Goal: Task Accomplishment & Management: Manage account settings

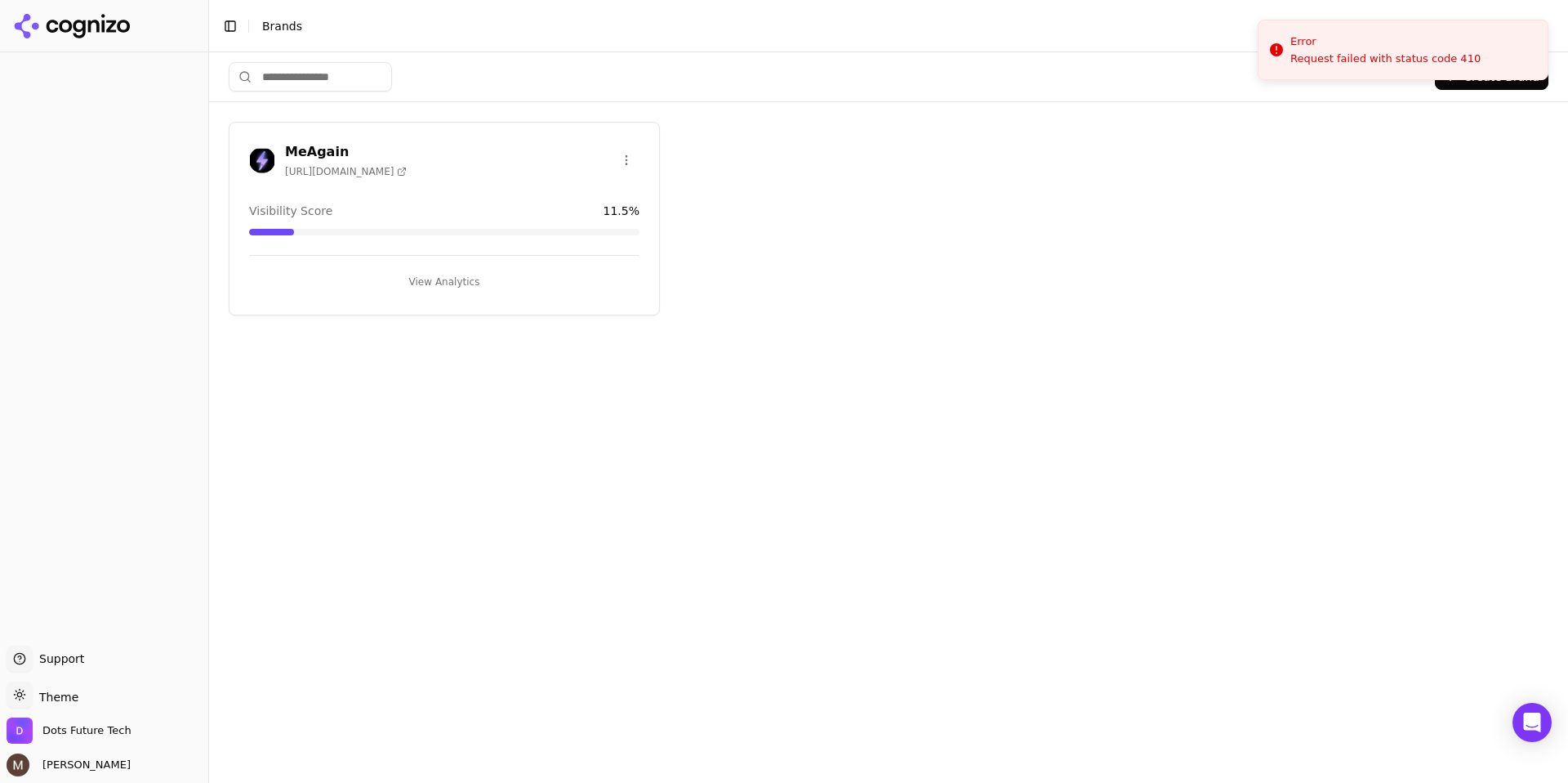
click at [323, 153] on h3 "MeAgain" at bounding box center [346, 152] width 122 height 19
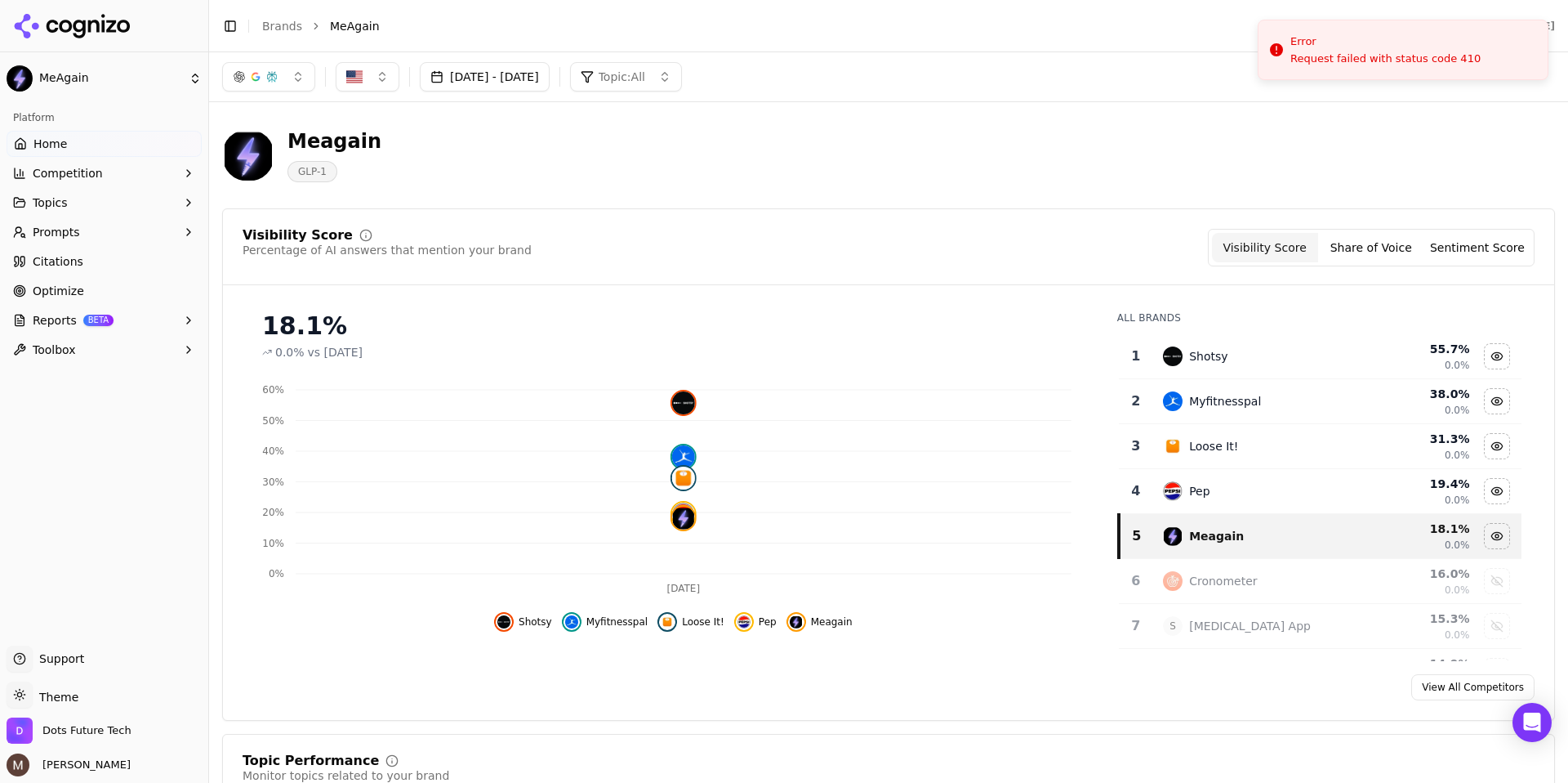
click at [528, 76] on button "[DATE] - [DATE]" at bounding box center [484, 77] width 130 height 30
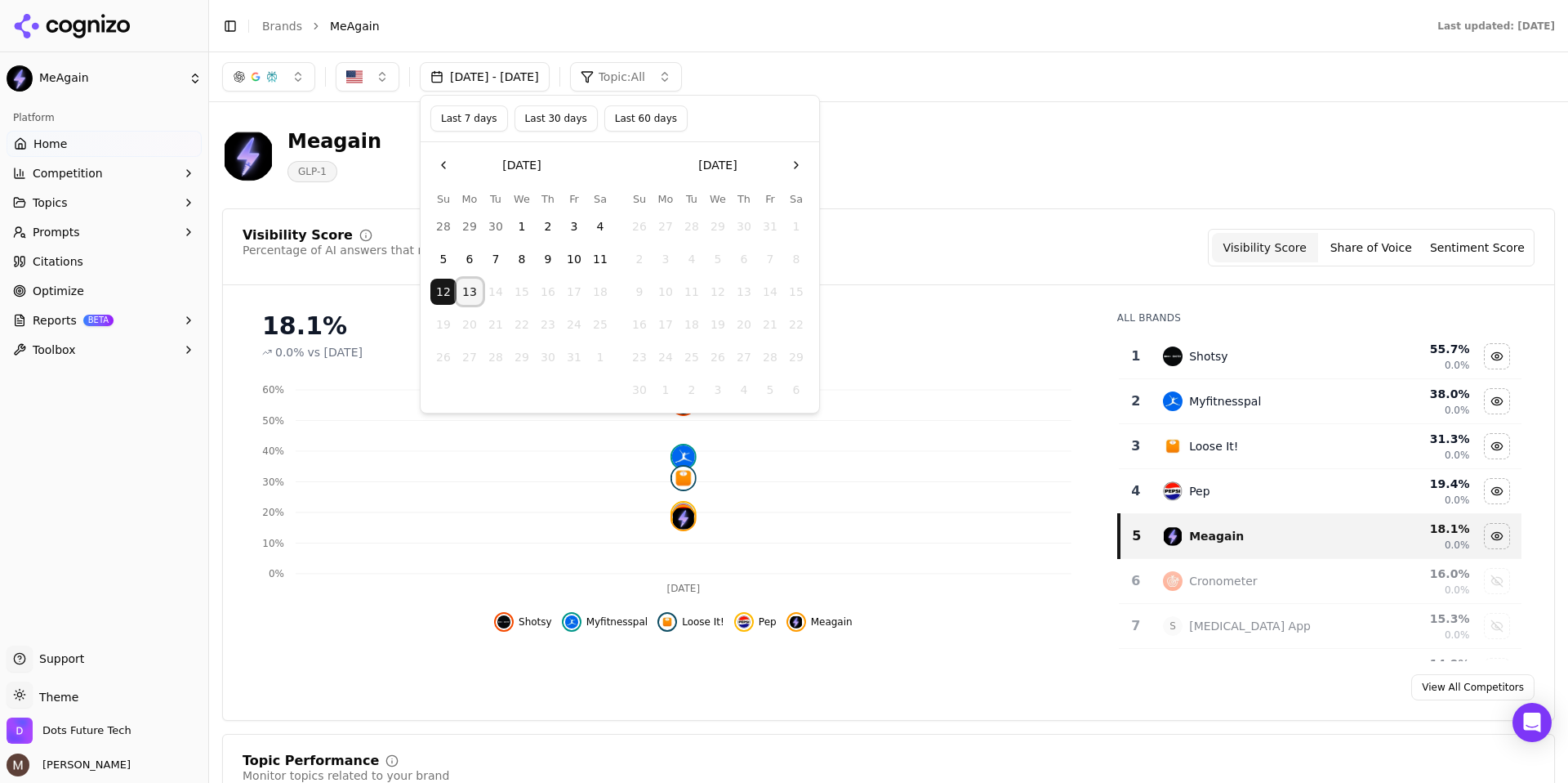
click at [469, 295] on button "13" at bounding box center [469, 291] width 26 height 26
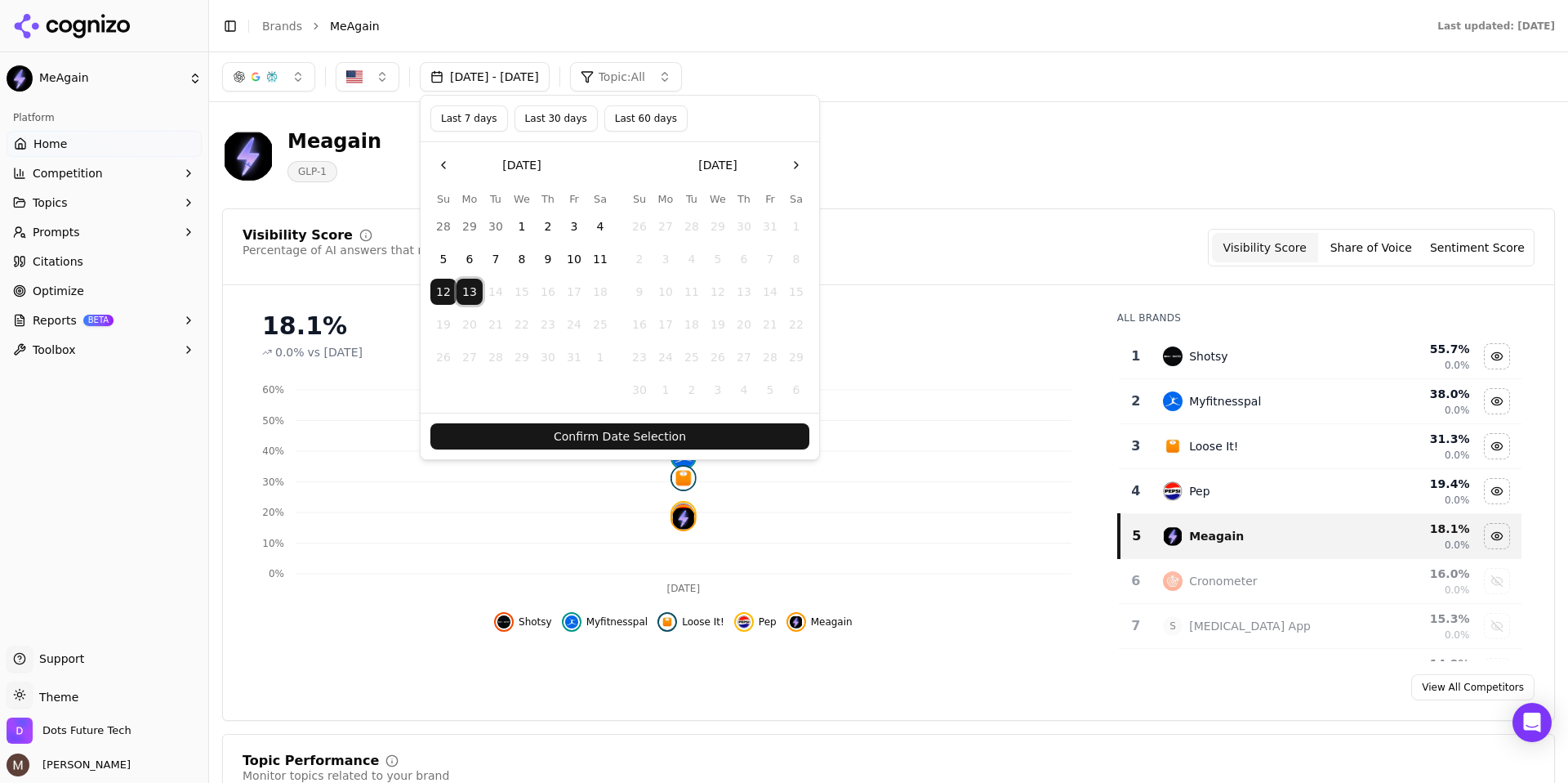
click at [469, 295] on button "13" at bounding box center [469, 291] width 26 height 26
click at [476, 447] on button "Confirm Date Selection" at bounding box center [620, 436] width 379 height 26
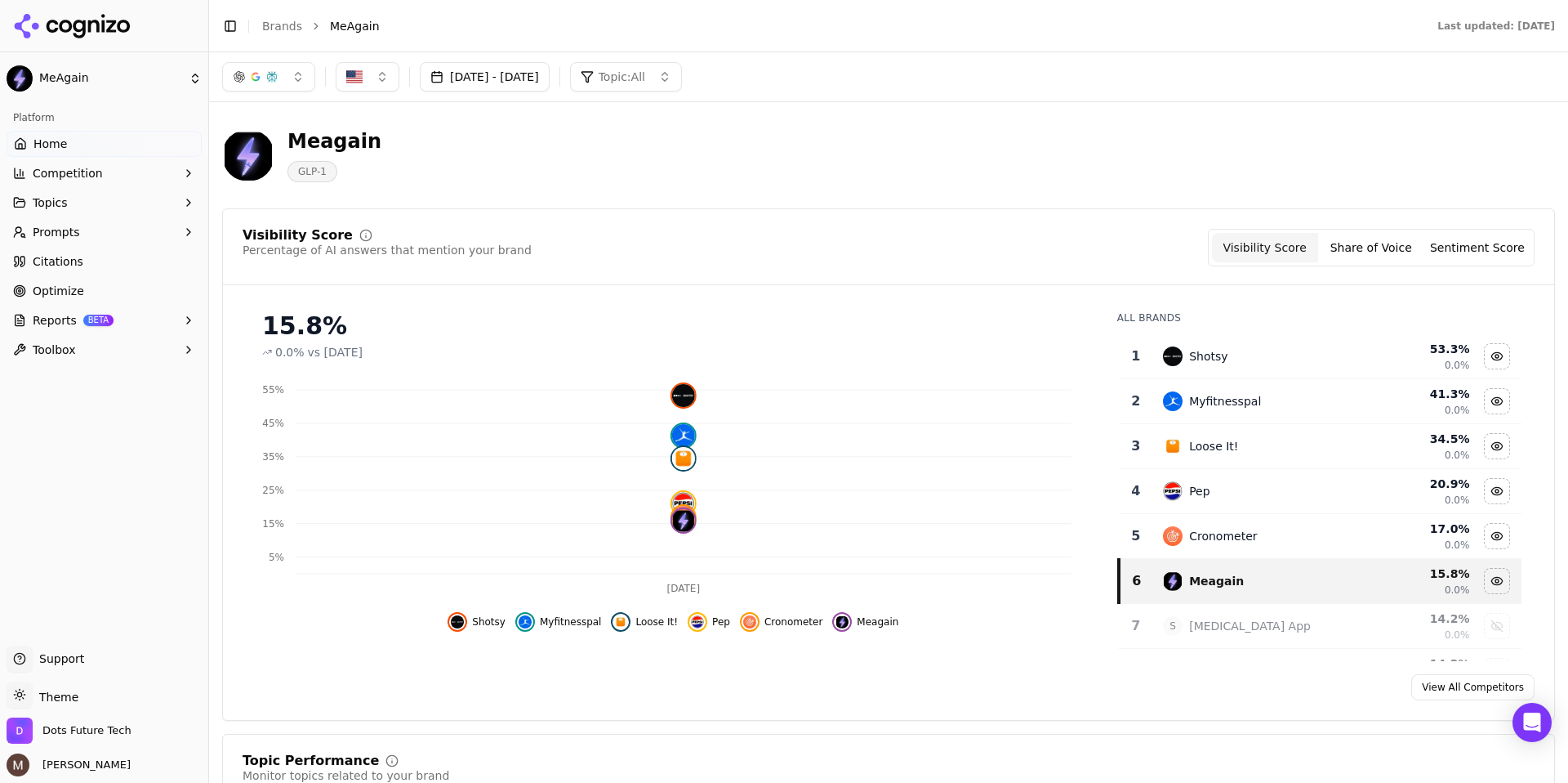
click at [481, 84] on button "[DATE] - [DATE]" at bounding box center [484, 77] width 130 height 30
click at [543, 255] on button "9" at bounding box center [548, 259] width 26 height 26
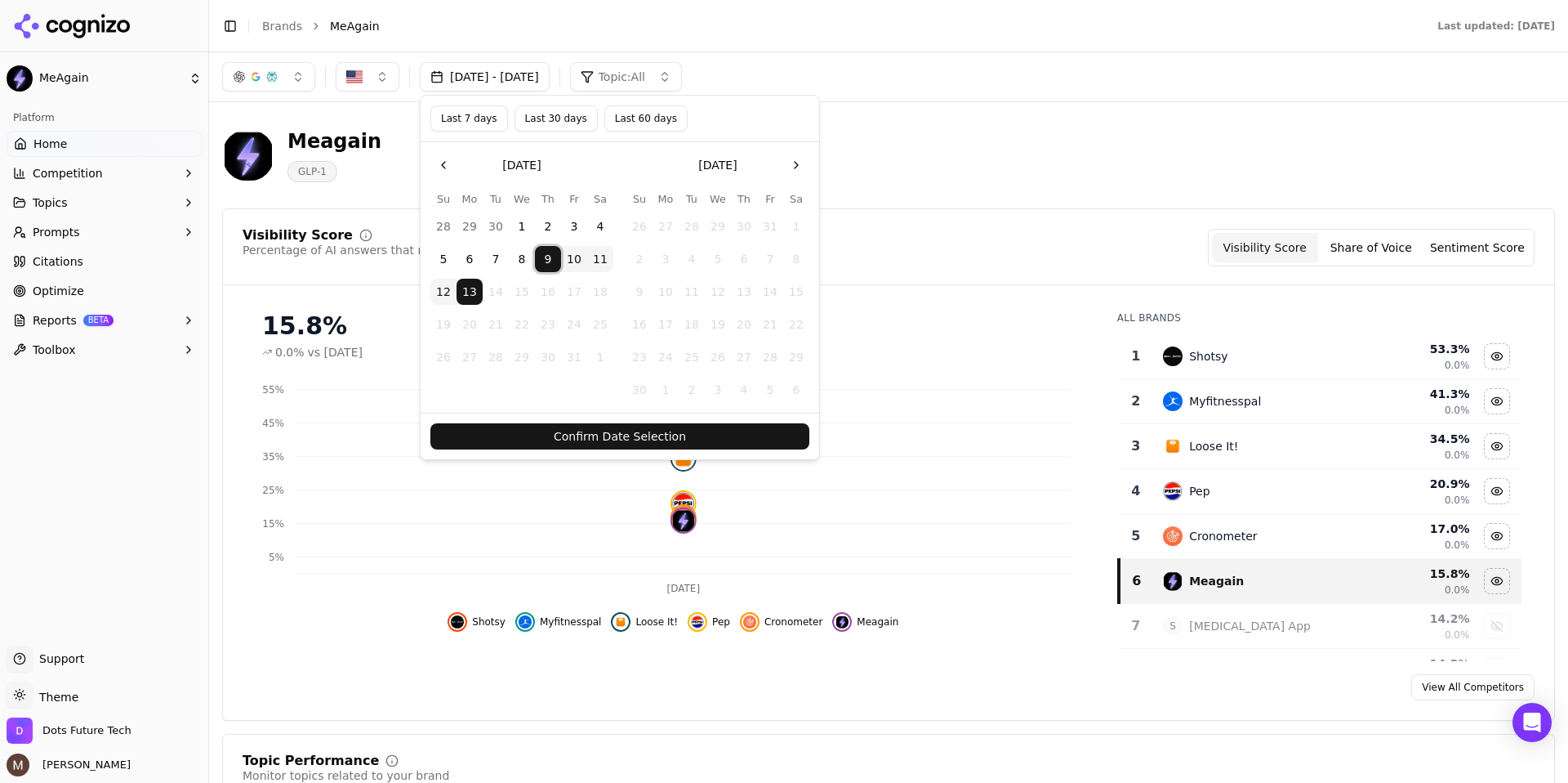
click at [519, 429] on button "Confirm Date Selection" at bounding box center [620, 436] width 379 height 26
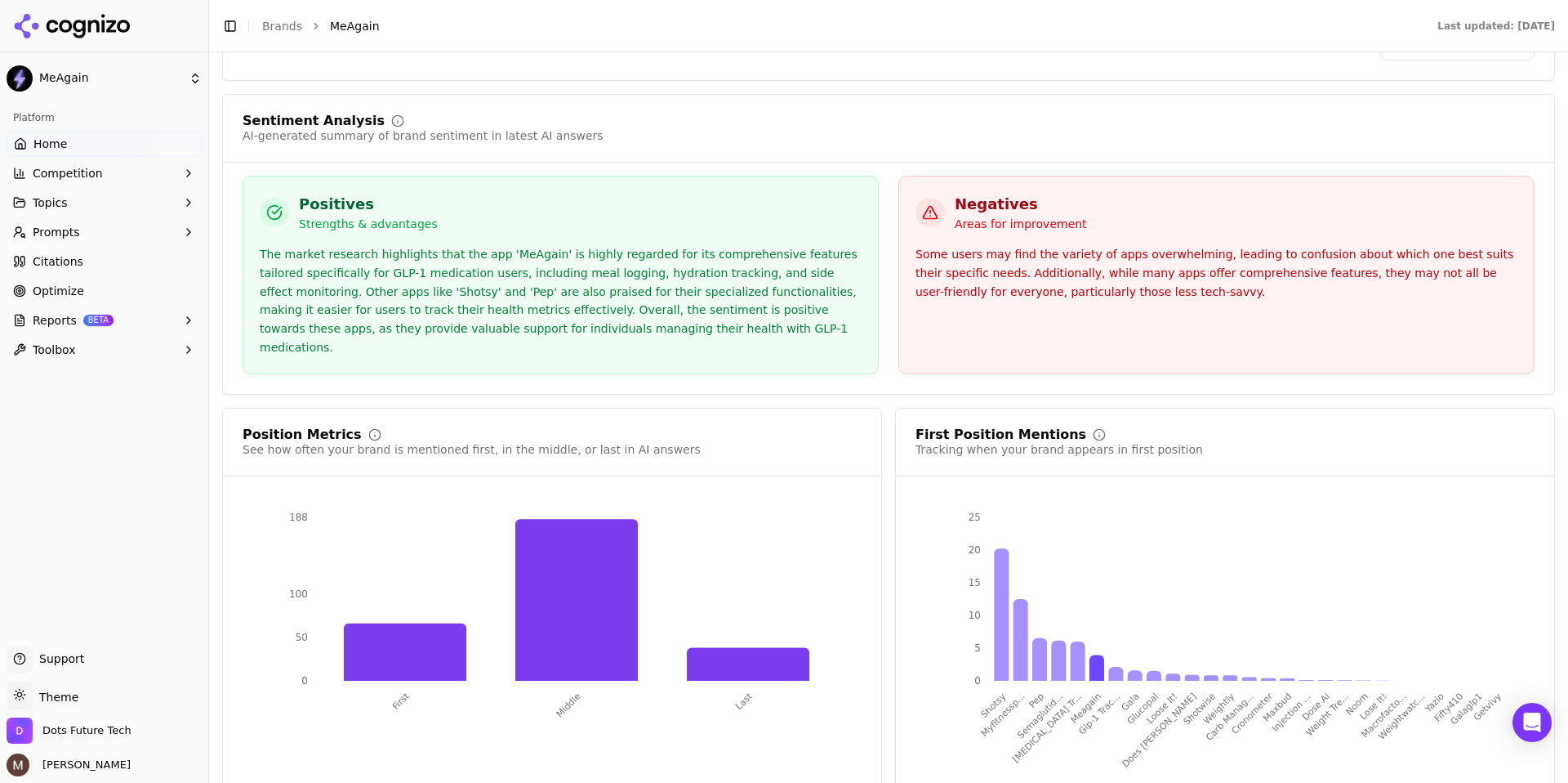
scroll to position [2967, 0]
